Goal: Browse casually

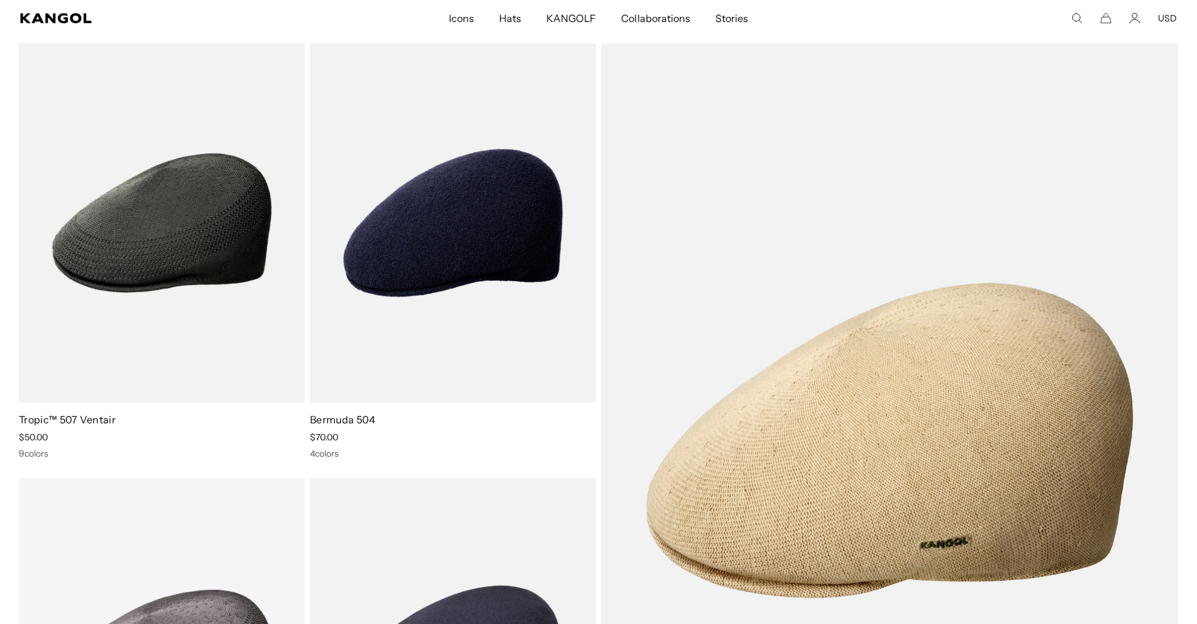
scroll to position [0, 259]
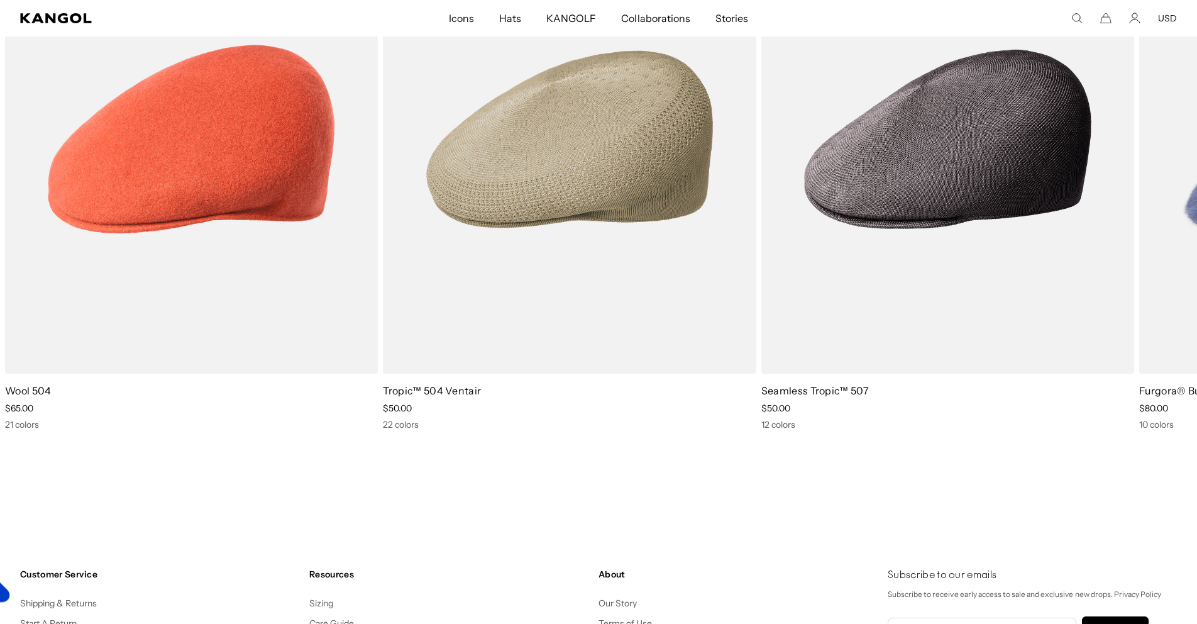
scroll to position [0, 259]
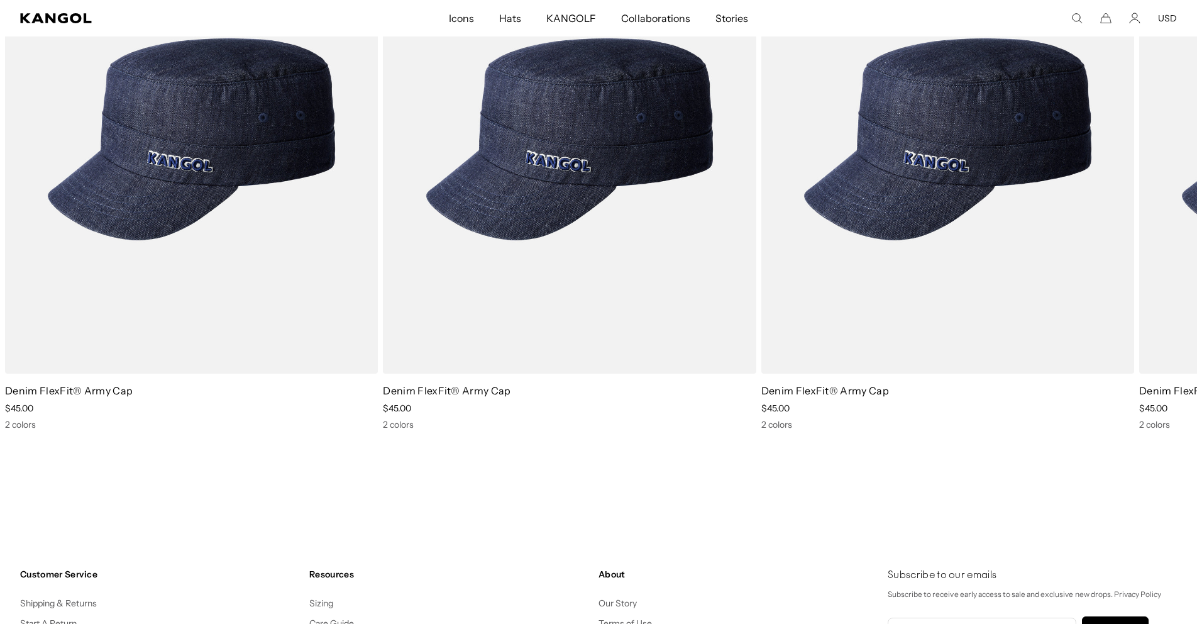
scroll to position [0, 259]
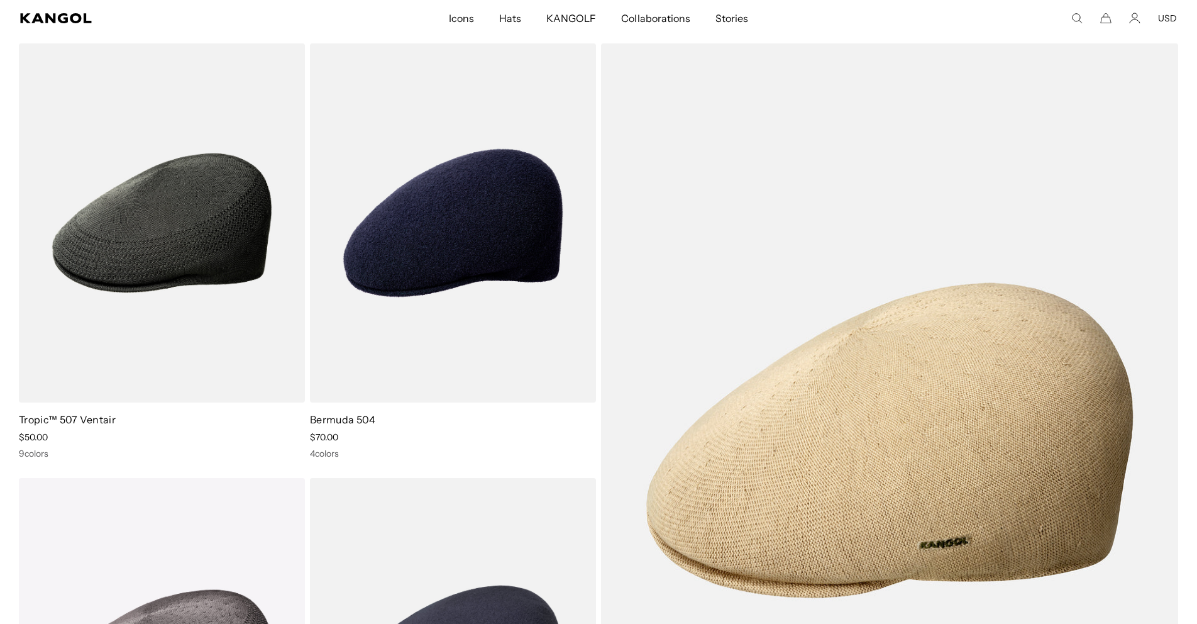
scroll to position [0, 259]
